Goal: Task Accomplishment & Management: Complete application form

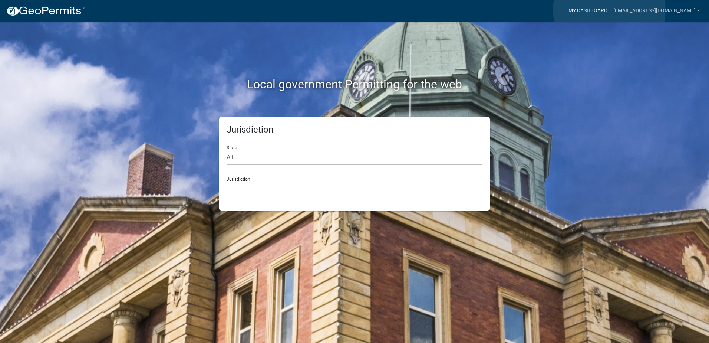
click at [609, 10] on link "My Dashboard" at bounding box center [587, 11] width 45 height 14
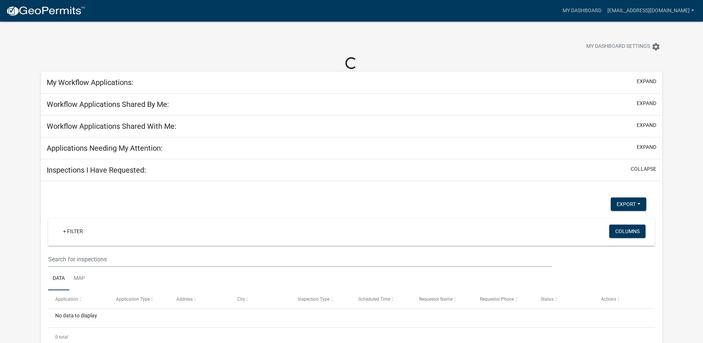
select select "2: 50"
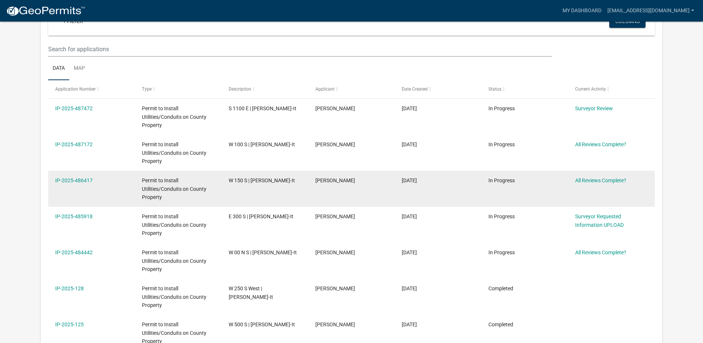
scroll to position [111, 0]
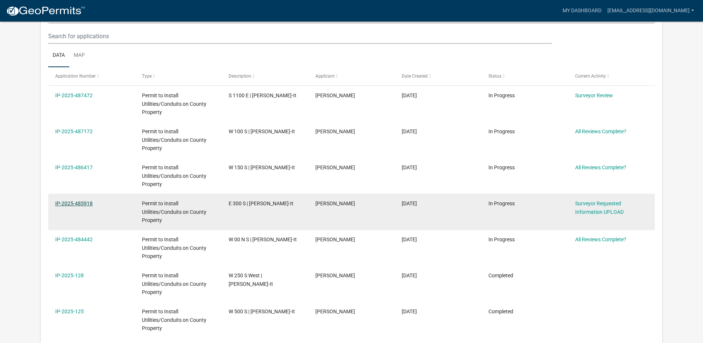
click at [82, 202] on link "IP-2025-485918" at bounding box center [73, 203] width 37 height 6
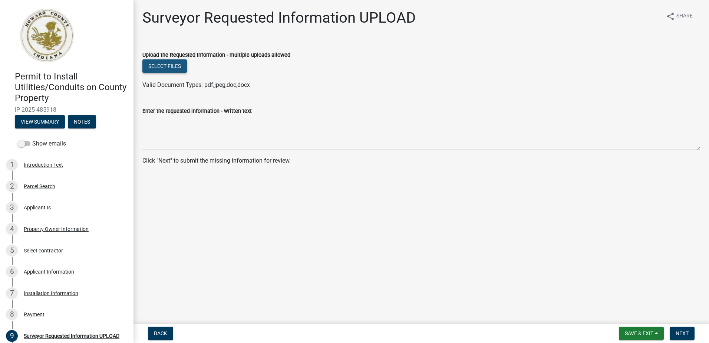
click at [177, 67] on button "Select files" at bounding box center [164, 65] width 44 height 13
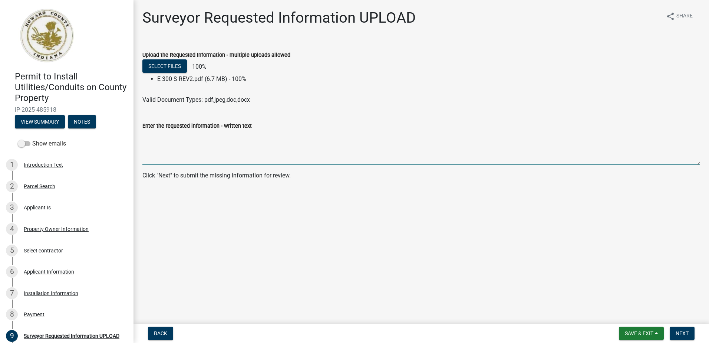
click at [160, 142] on textarea "Enter the requested information - written text" at bounding box center [421, 147] width 558 height 35
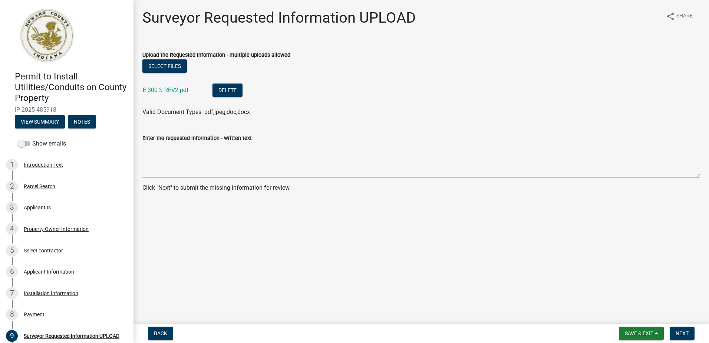
click at [159, 153] on textarea "Enter the requested information - written text" at bounding box center [421, 159] width 558 height 35
type textarea "Regulated drain [PERSON_NAME] shown in duct path on L101"
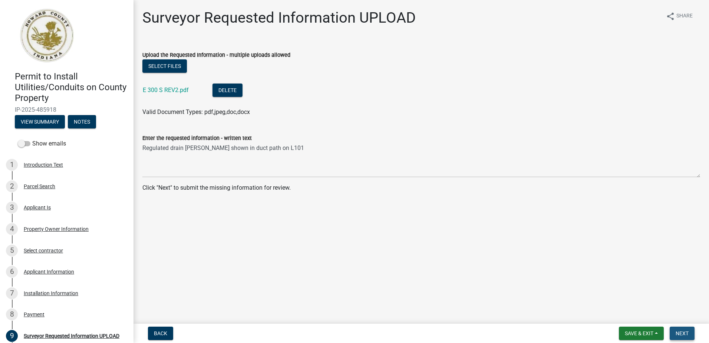
click at [682, 334] on span "Next" at bounding box center [682, 333] width 13 height 6
